Goal: Information Seeking & Learning: Learn about a topic

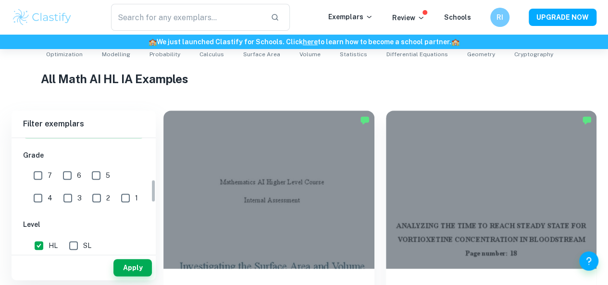
scroll to position [200, 0]
click at [42, 177] on input "7" at bounding box center [37, 177] width 19 height 19
checkbox input "true"
click at [155, 267] on div "Apply" at bounding box center [84, 267] width 144 height 25
click at [150, 269] on button "Apply" at bounding box center [132, 267] width 38 height 17
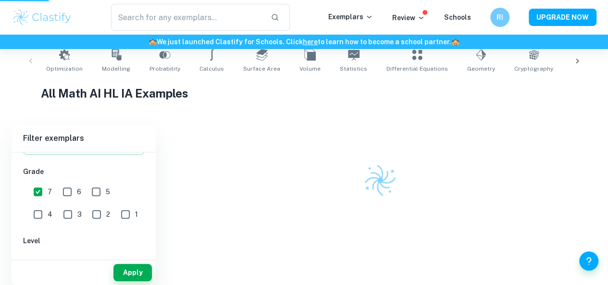
scroll to position [183, 0]
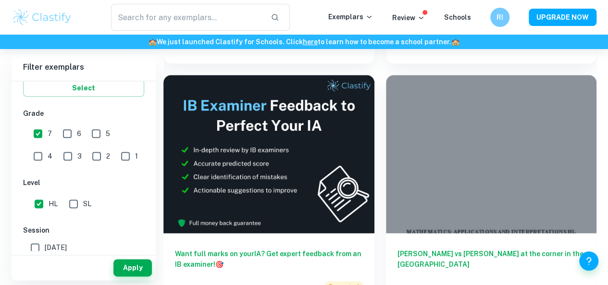
scroll to position [505, 0]
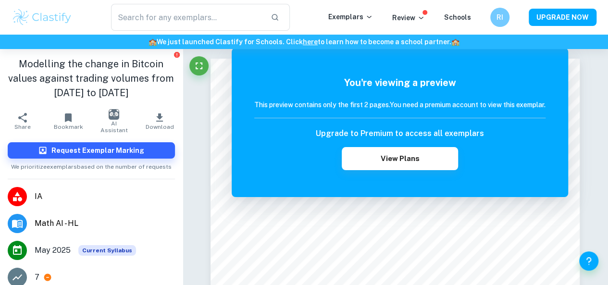
scroll to position [66, 0]
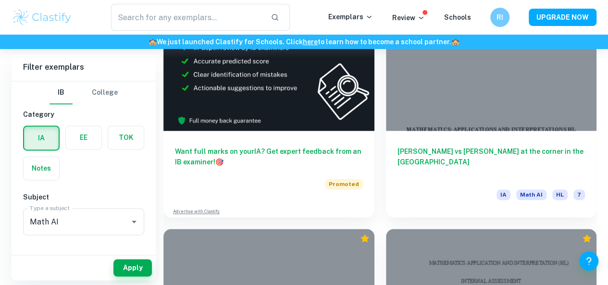
scroll to position [629, 0]
